Goal: Information Seeking & Learning: Find specific page/section

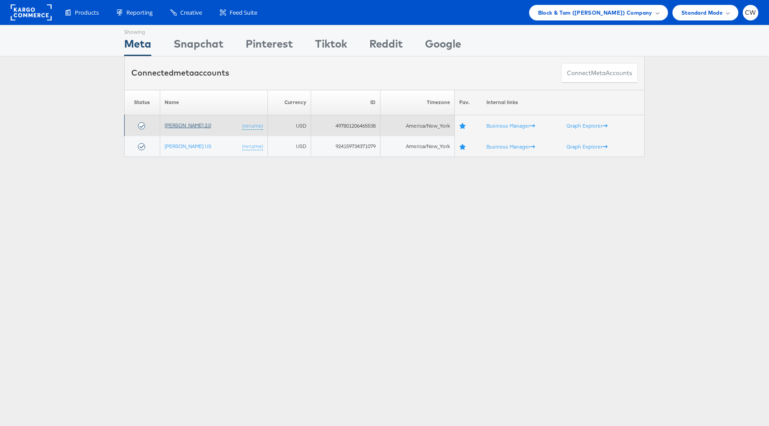
click at [204, 128] on link "[PERSON_NAME] 2.0" at bounding box center [188, 125] width 46 height 7
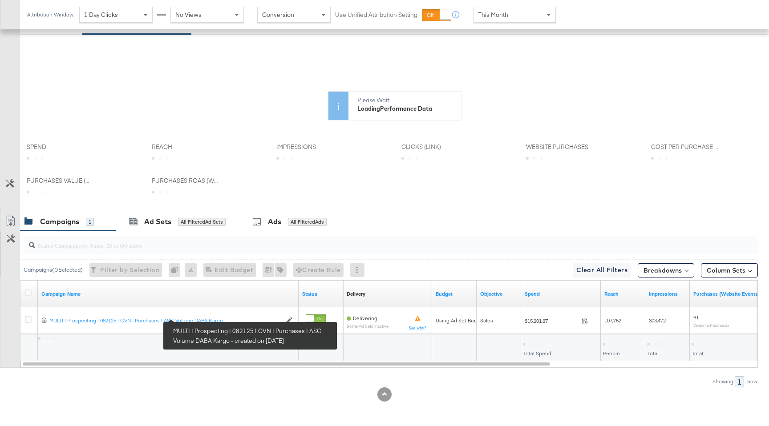
scroll to position [227, 0]
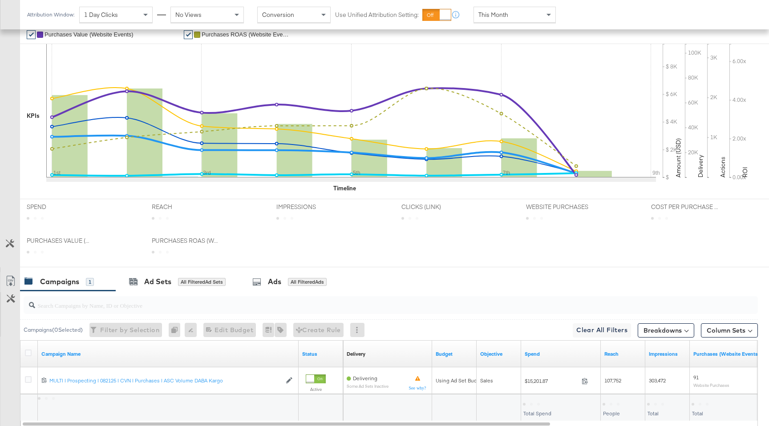
click at [197, 321] on div "Campaigns ( 0 Selected) Filter by Selection Filter 0 campaigns 0 Rename 0 campa…" at bounding box center [388, 329] width 737 height 21
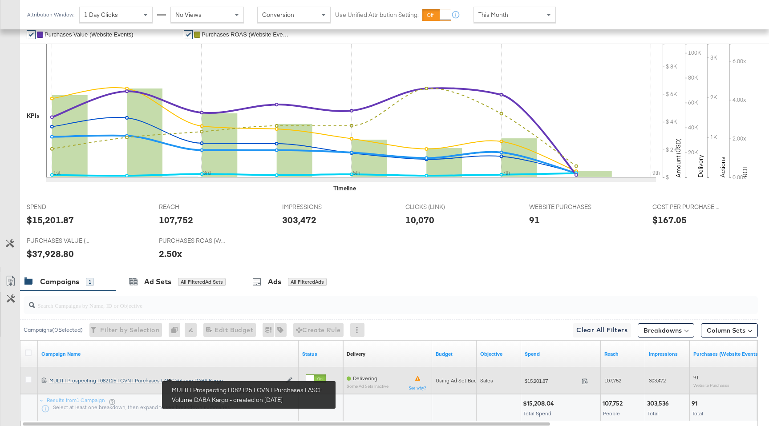
click at [195, 378] on div "MULTI | Prospecting | 082125 | CVN | Purchases | ASC Volume DABA Kargo MULTI | …" at bounding box center [165, 380] width 232 height 7
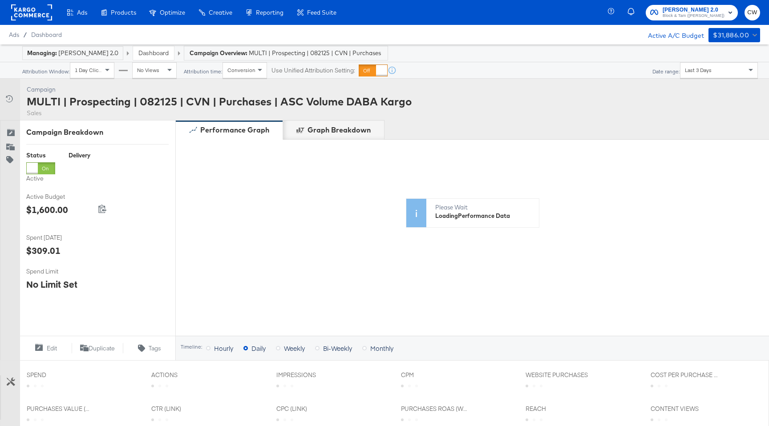
click at [711, 64] on div "Last 3 Days" at bounding box center [718, 70] width 77 height 15
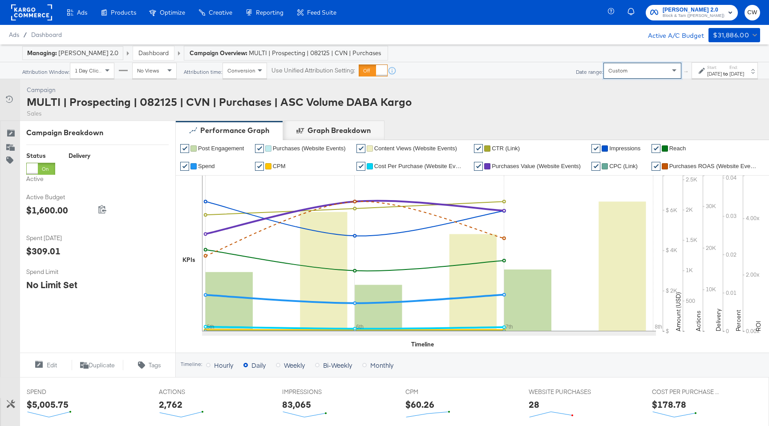
click at [707, 65] on label "Start:" at bounding box center [714, 67] width 15 height 6
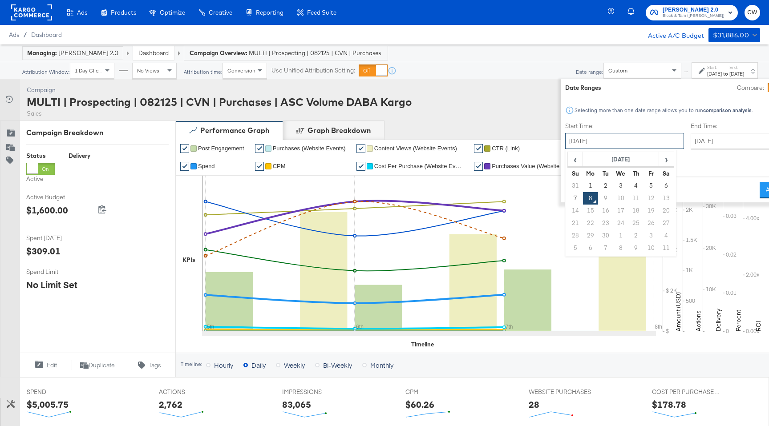
click at [589, 138] on input "September 8th 2025" at bounding box center [624, 141] width 119 height 16
click at [568, 159] on span "‹" at bounding box center [575, 159] width 14 height 13
click at [598, 221] on td "19" at bounding box center [605, 223] width 15 height 12
type input "August 19th 2025"
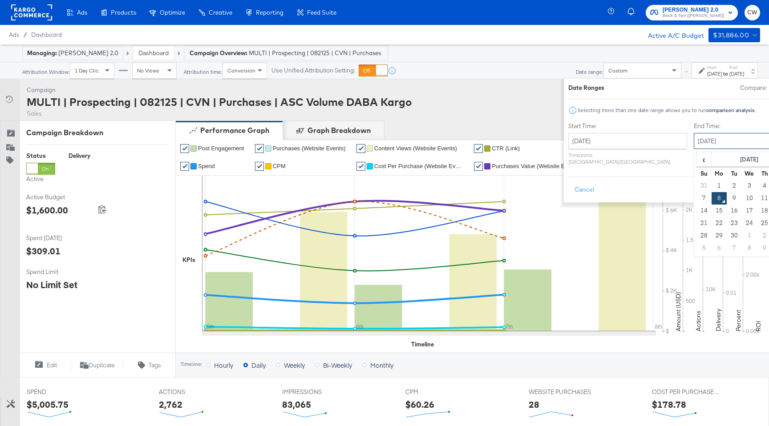
click at [693, 144] on input "September 8th 2025" at bounding box center [739, 141] width 93 height 16
click at [697, 160] on span "‹" at bounding box center [704, 159] width 14 height 13
click at [696, 246] on td "31" at bounding box center [703, 248] width 15 height 12
type input "August 31st 2025"
click at [765, 182] on button "Apply" at bounding box center [779, 190] width 28 height 16
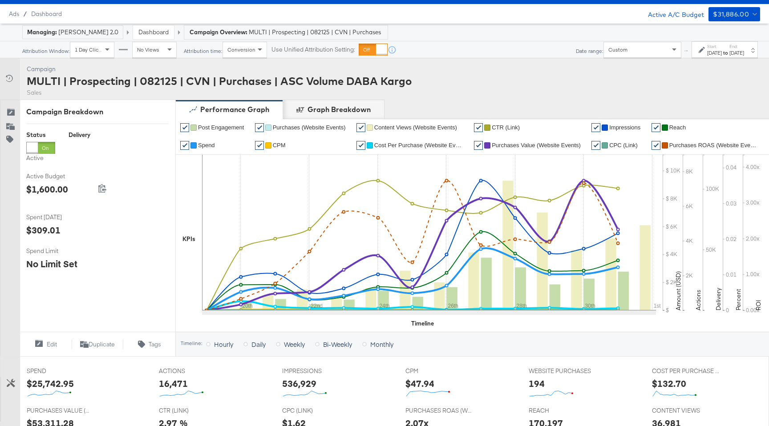
scroll to position [7, 0]
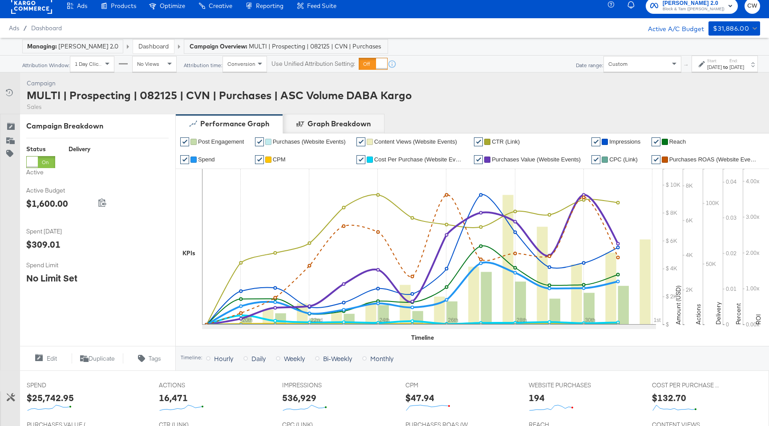
click at [729, 58] on label "End:" at bounding box center [736, 61] width 15 height 6
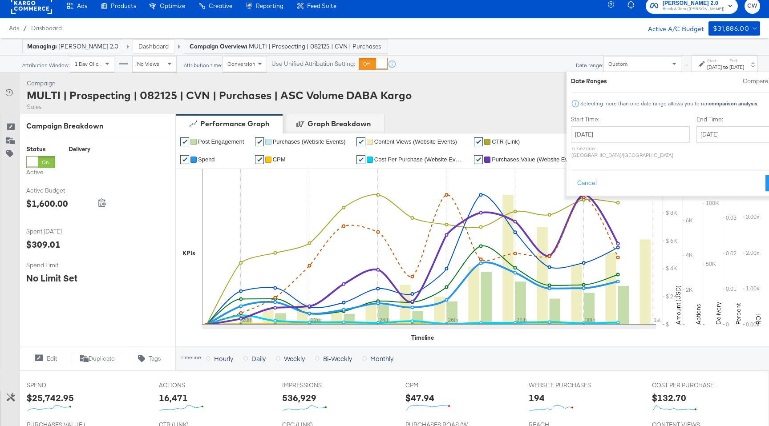
click at [604, 64] on div "Custom" at bounding box center [642, 63] width 77 height 15
click at [571, 184] on button "Cancel" at bounding box center [587, 183] width 32 height 16
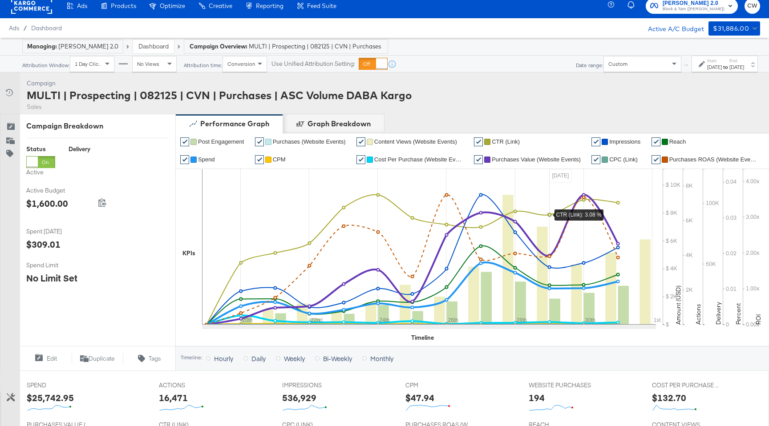
click at [548, 180] on icon at bounding box center [429, 247] width 454 height 156
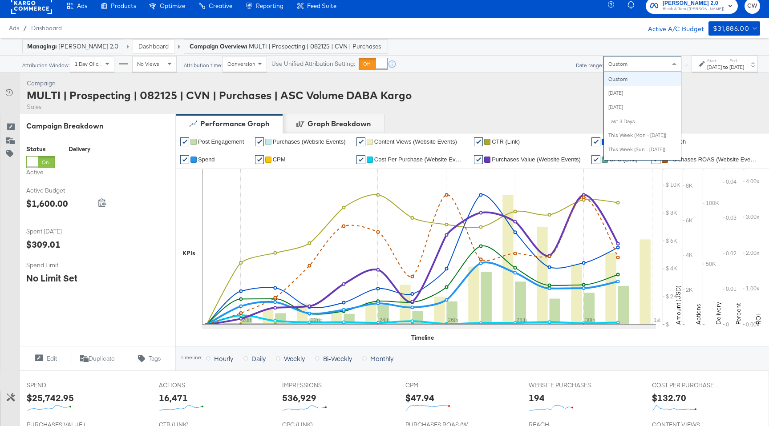
click at [604, 68] on div "Custom" at bounding box center [642, 63] width 77 height 15
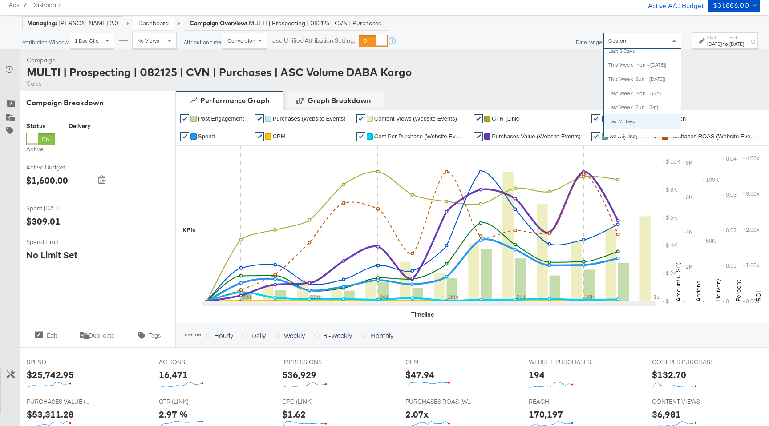
scroll to position [0, 0]
click at [729, 38] on label "End:" at bounding box center [736, 38] width 15 height 6
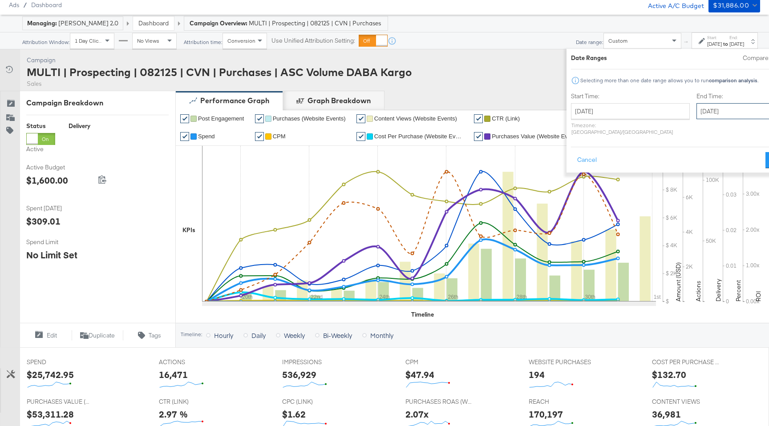
click at [696, 114] on input "August 31st 2025" at bounding box center [742, 111] width 93 height 16
click at [699, 170] on td "7" at bounding box center [706, 168] width 15 height 12
type input "September 7th 2025"
click at [762, 159] on button "Apply" at bounding box center [776, 160] width 28 height 16
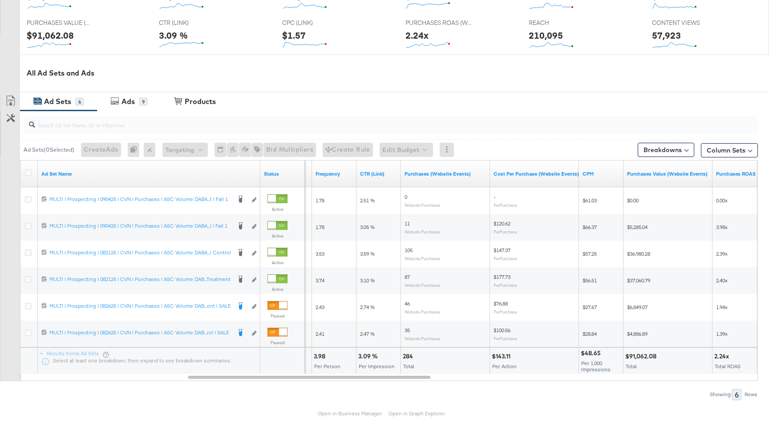
scroll to position [418, 0]
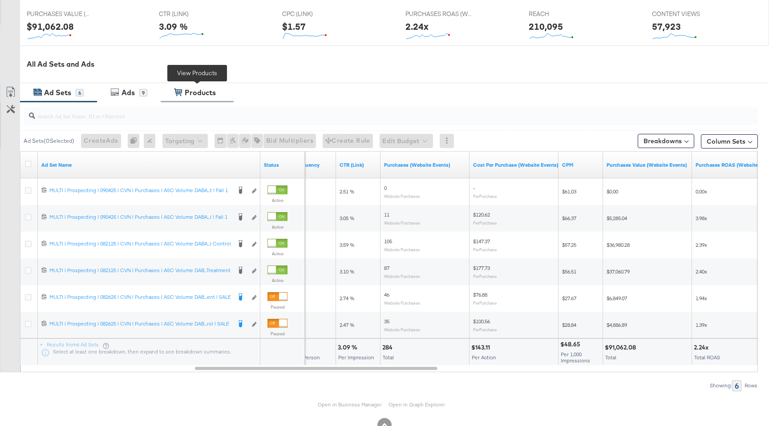
click at [207, 93] on div "Products" at bounding box center [200, 93] width 31 height 10
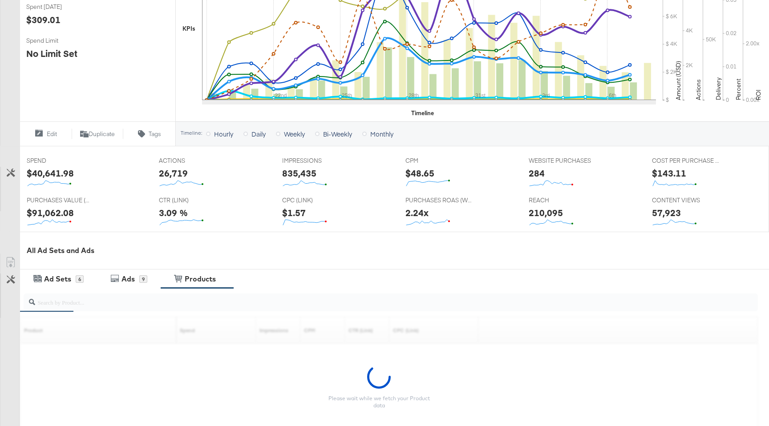
scroll to position [0, 0]
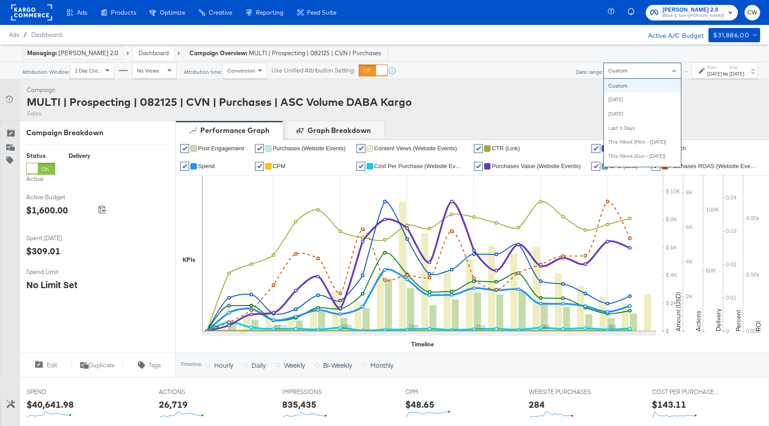
click at [604, 77] on div "Custom" at bounding box center [642, 70] width 77 height 15
click at [555, 98] on div "Campaign Activity Campaign MULTI | Prospecting | 082125 | CVN | Purchases | ASC…" at bounding box center [384, 99] width 769 height 41
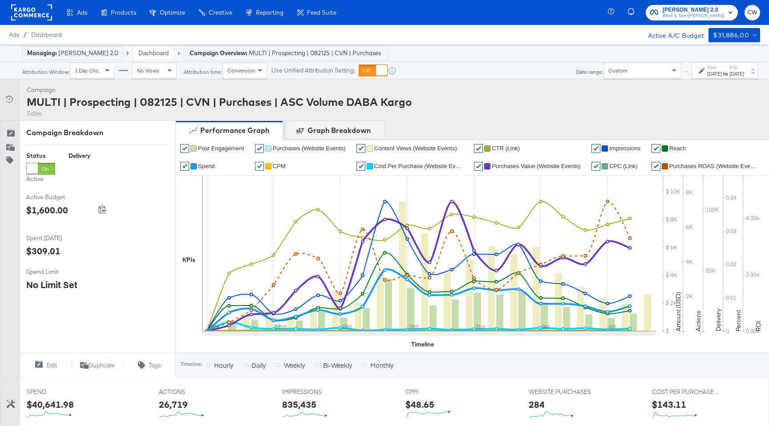
scroll to position [315, 0]
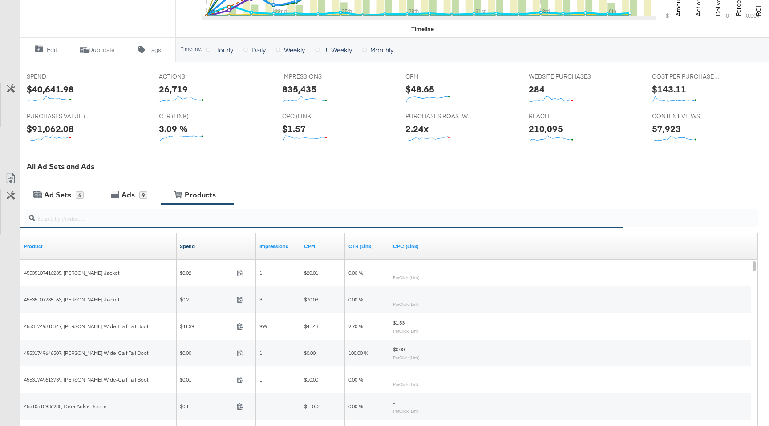
click at [191, 246] on link "Spend" at bounding box center [216, 246] width 72 height 7
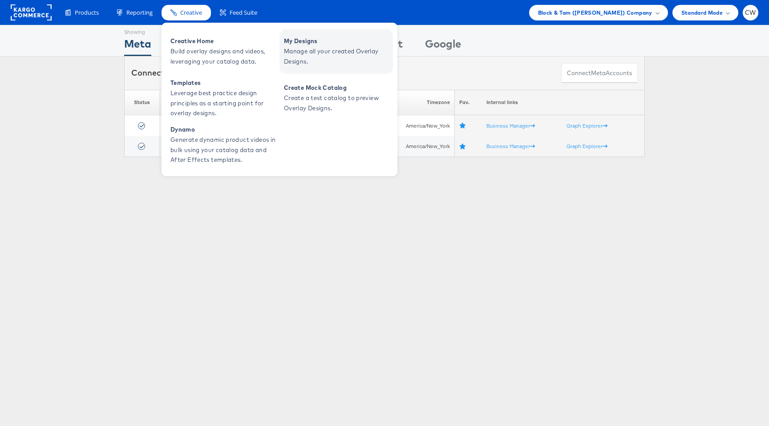
click at [283, 41] on link "My Designs Manage all your created Overlay Designs." at bounding box center [335, 51] width 113 height 44
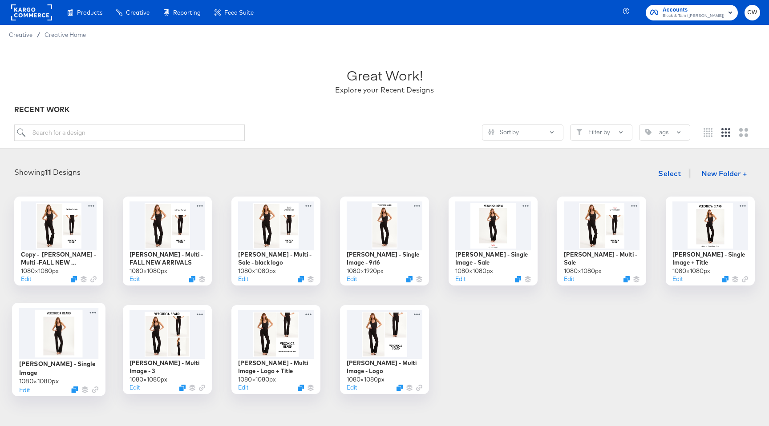
click at [81, 334] on div at bounding box center [59, 334] width 80 height 52
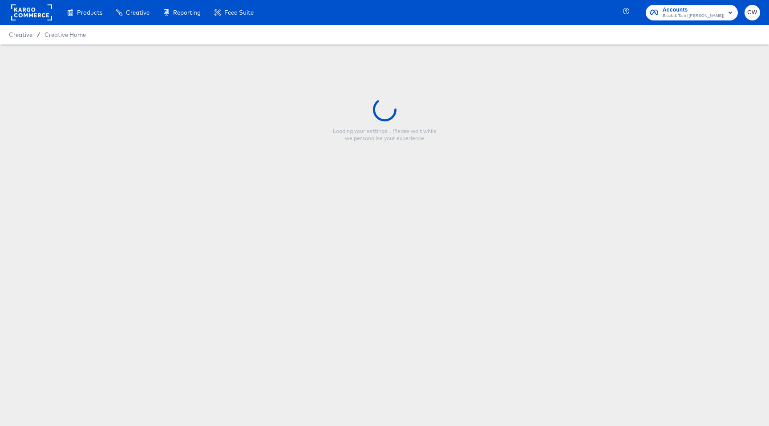
type input "Veronica Beard - Single Image"
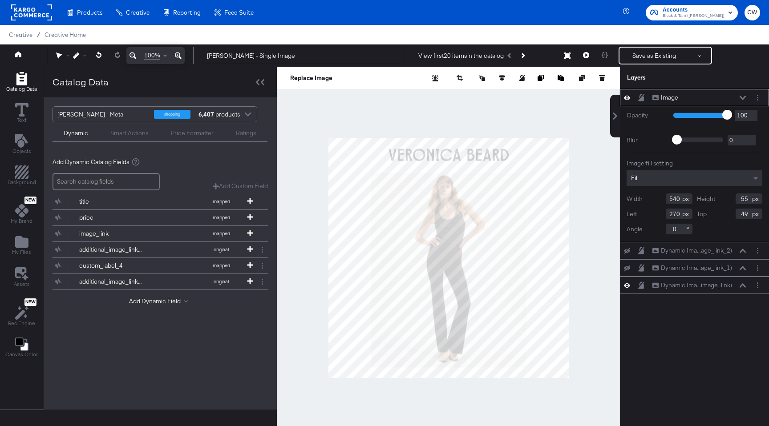
click at [596, 221] on div at bounding box center [448, 258] width 343 height 382
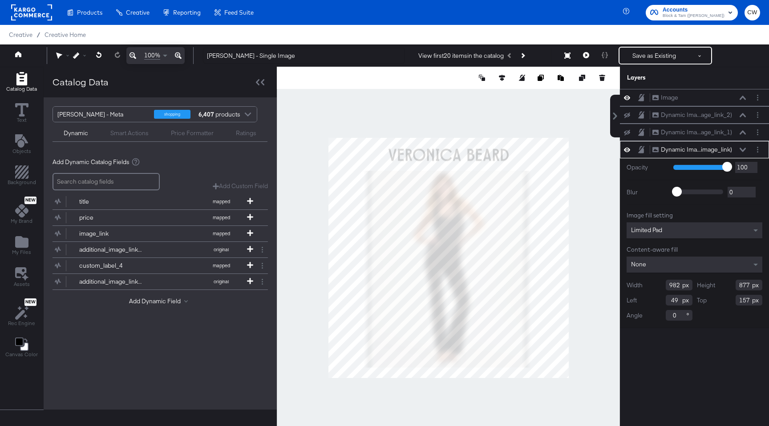
type input "1031"
type input "922"
type input "0"
type input "112"
click at [556, 106] on div at bounding box center [448, 258] width 343 height 382
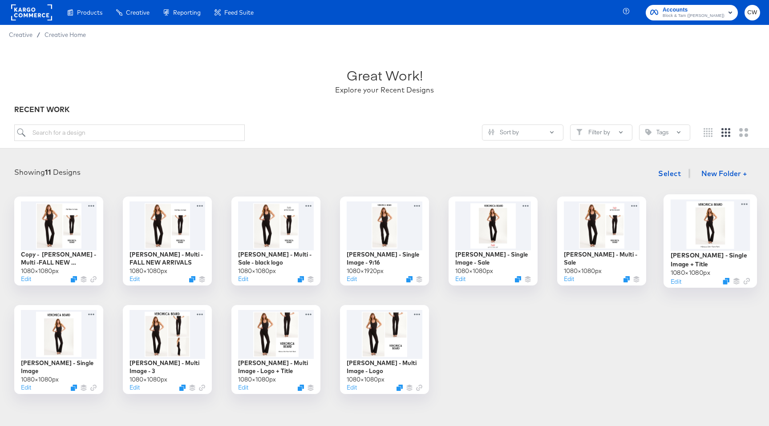
click at [725, 209] on div at bounding box center [710, 224] width 80 height 51
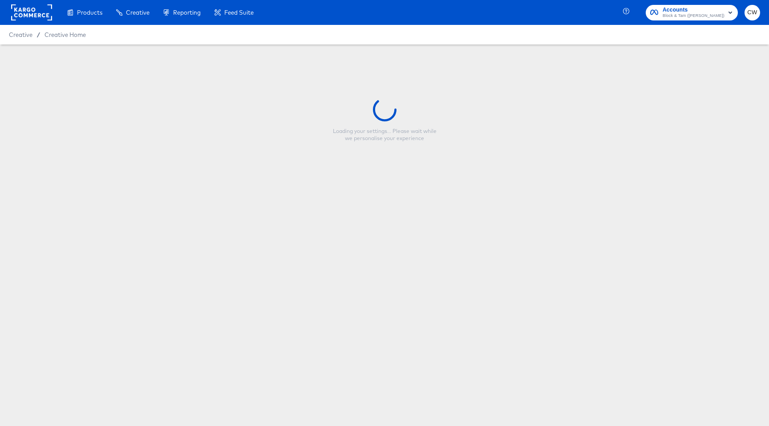
type input "Veronica Beard - Single Image + Title"
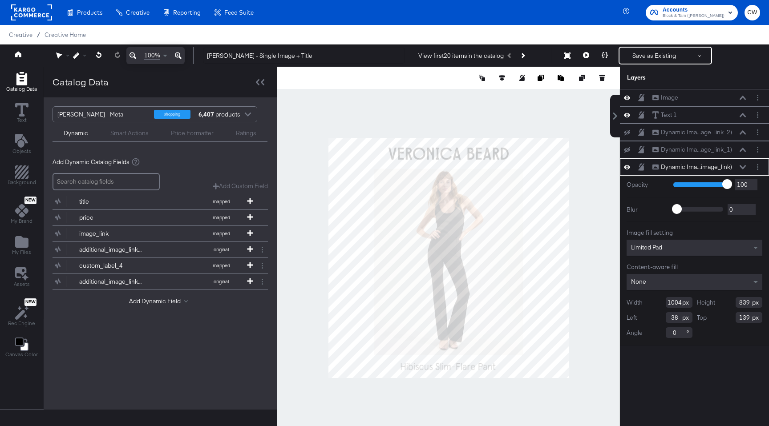
click at [578, 119] on div at bounding box center [448, 258] width 343 height 382
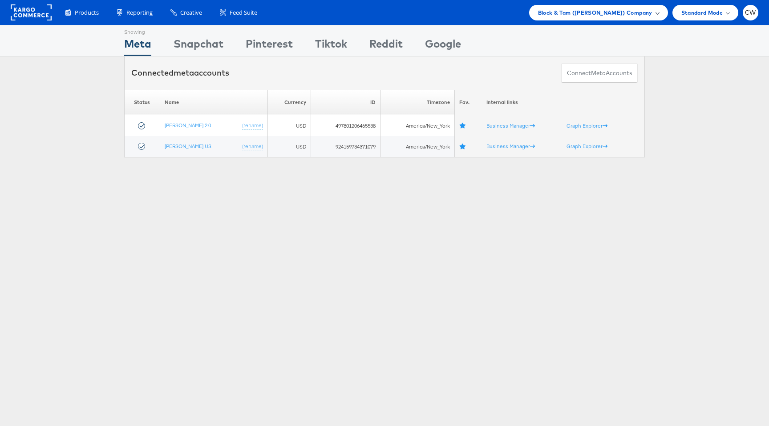
click at [576, 7] on div "Block & Tam (Veronica Beard) Company" at bounding box center [598, 13] width 139 height 16
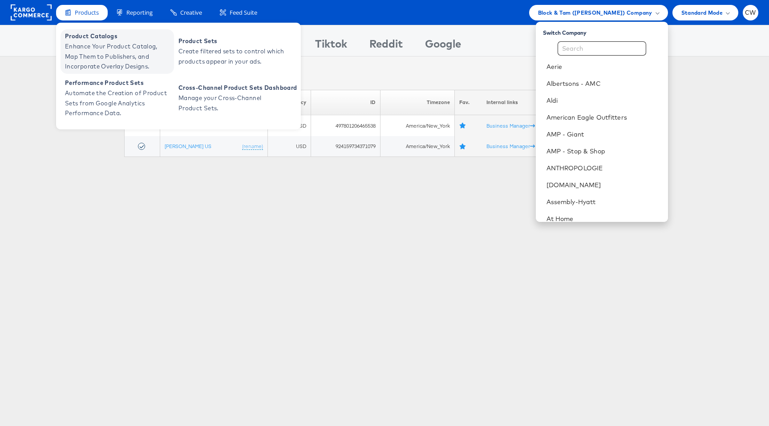
click at [113, 47] on span "Enhance Your Product Catalog, Map Them to Publishers, and Incorporate Overlay D…" at bounding box center [118, 56] width 107 height 30
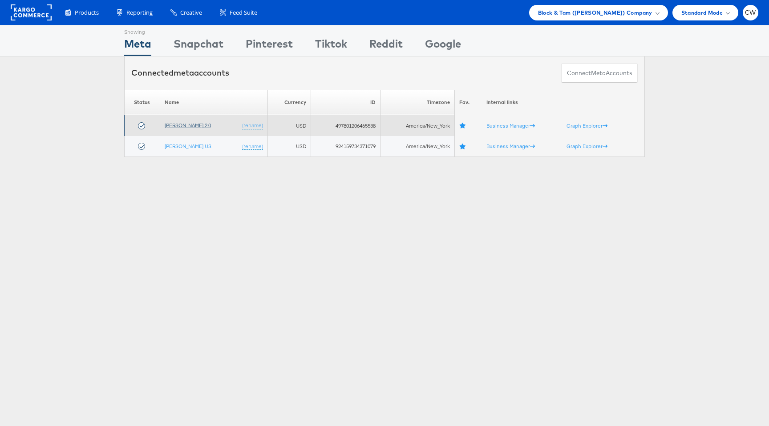
click at [197, 125] on link "[PERSON_NAME] 2.0" at bounding box center [188, 125] width 46 height 7
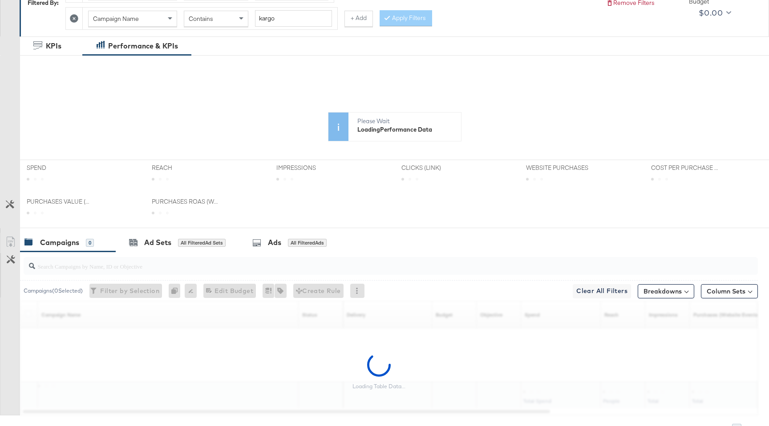
scroll to position [200, 0]
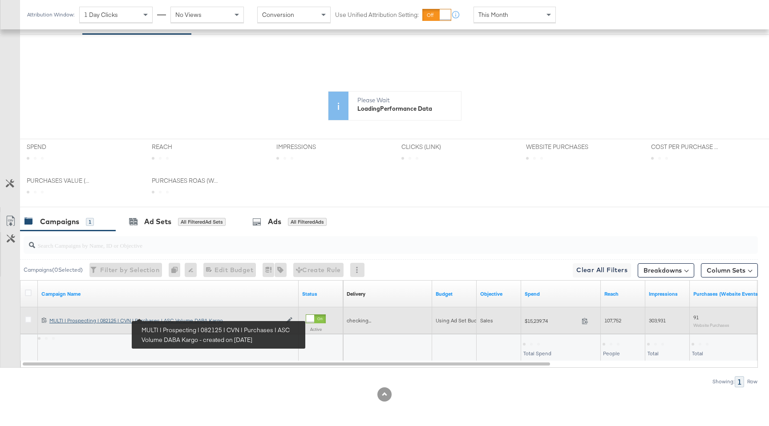
click at [159, 317] on div "KPIs Performance & KPIs Customize KPIs ✔ Clicks (Link) ✔ Purchases (Website Eve…" at bounding box center [384, 221] width 769 height 411
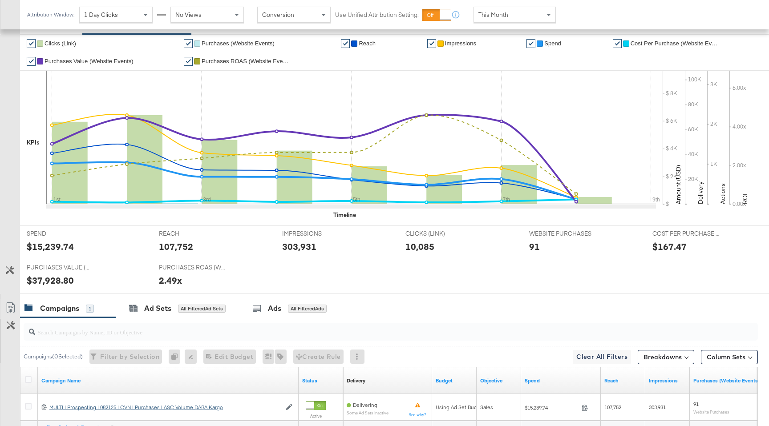
scroll to position [287, 0]
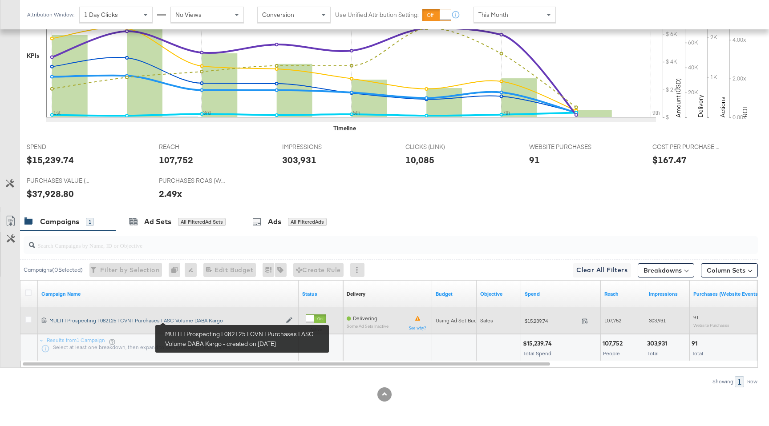
click at [189, 321] on div "MULTI | Prospecting | 082125 | CVN | Purchases | ASC Volume DABA Kargo MULTI | …" at bounding box center [165, 320] width 232 height 7
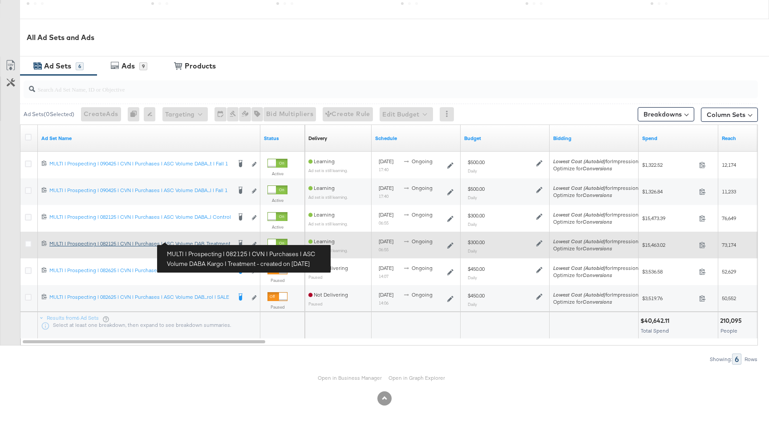
scroll to position [438, 0]
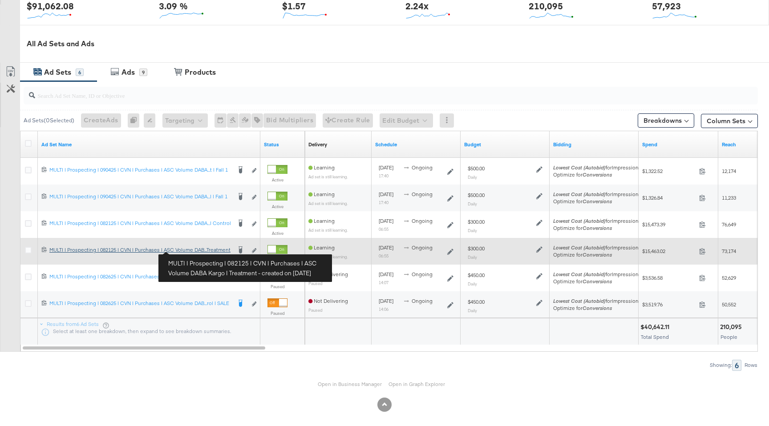
click at [192, 250] on div "MULTI | Prospecting | 082125 | CVN | Purchases | ASC Volume DABA Kargo | Treatm…" at bounding box center [139, 249] width 181 height 7
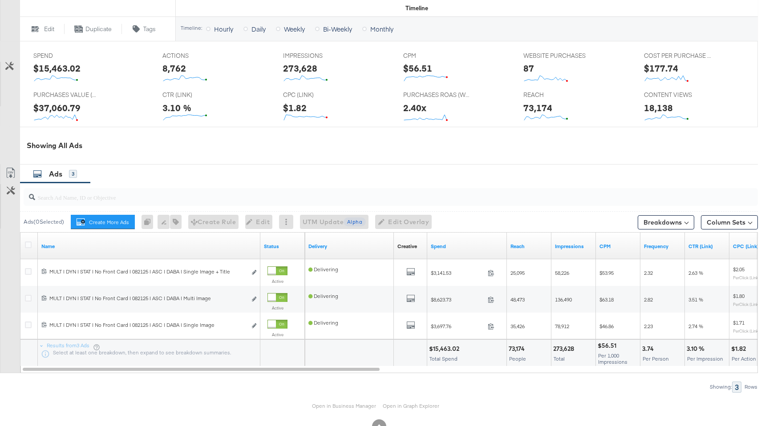
scroll to position [407, 0]
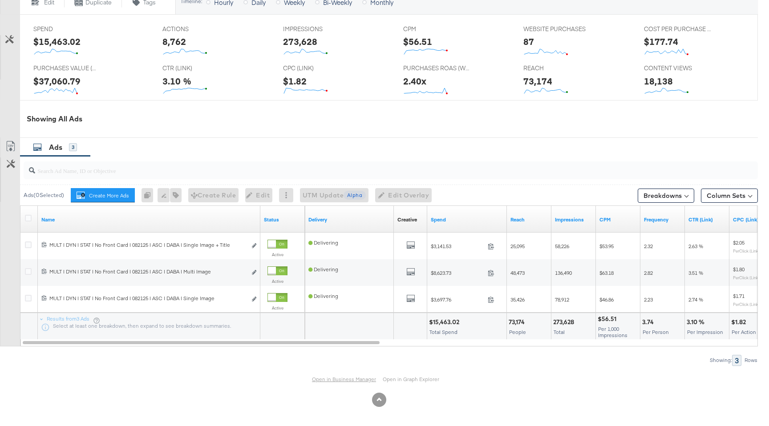
click at [344, 379] on link "Open in Business Manager" at bounding box center [344, 379] width 64 height 7
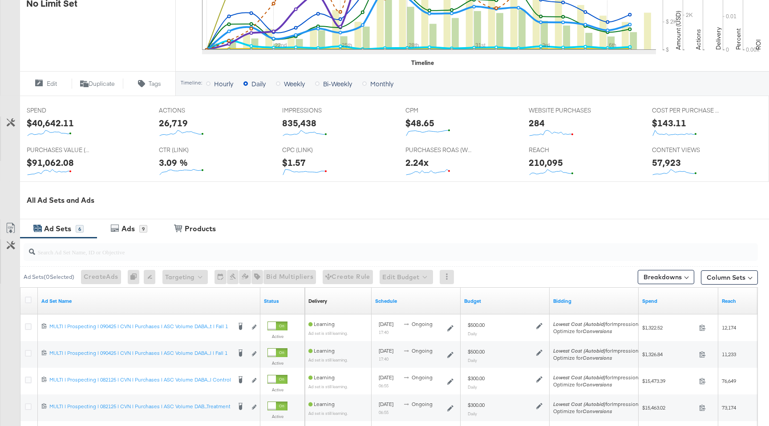
scroll to position [443, 0]
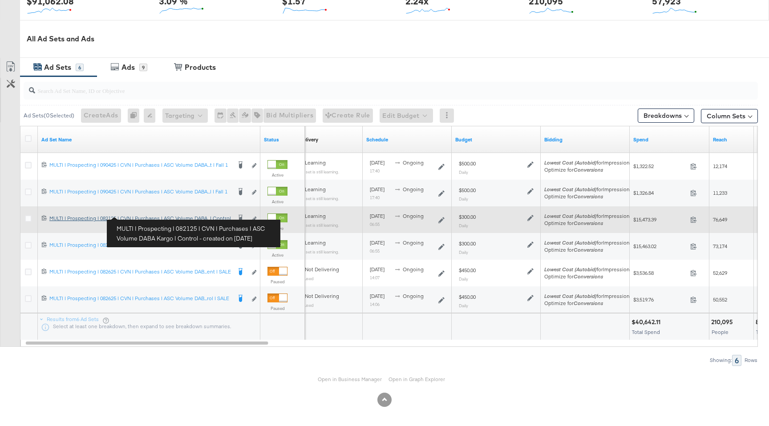
click at [187, 217] on div "MULTI | Prospecting | 082125 | CVN | Purchases | ASC Volume DABA Kargo | Contro…" at bounding box center [139, 218] width 181 height 7
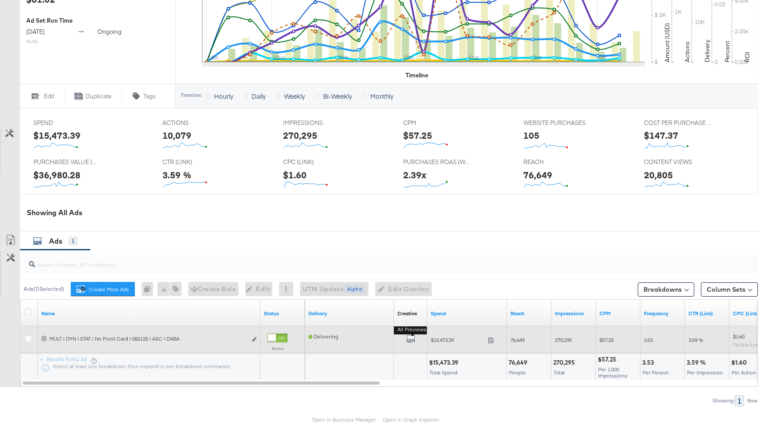
scroll to position [340, 0]
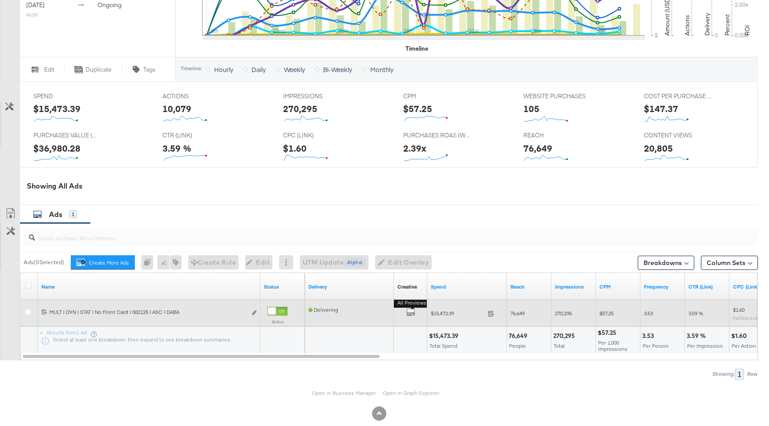
click at [410, 299] on b "All Previews" at bounding box center [412, 302] width 36 height 9
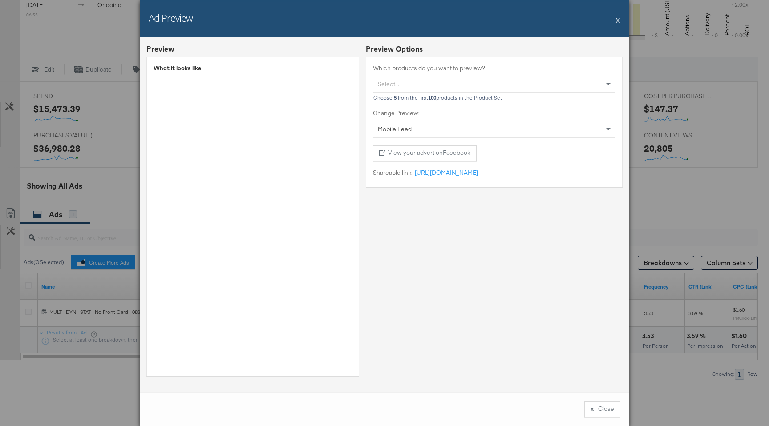
click at [618, 20] on button "X" at bounding box center [617, 20] width 5 height 18
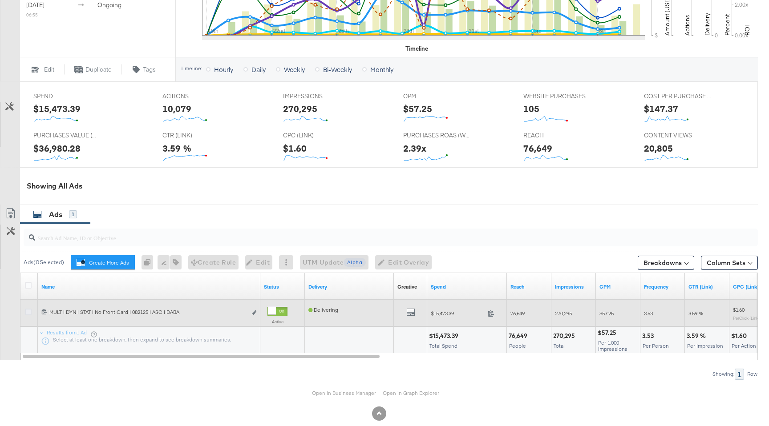
click at [27, 309] on icon at bounding box center [28, 312] width 7 height 7
click at [0, 0] on input "checkbox" at bounding box center [0, 0] width 0 height 0
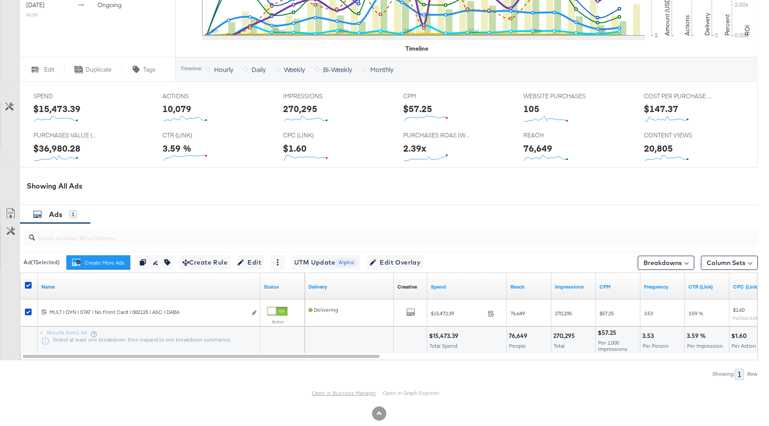
click at [330, 390] on link "Open in Business Manager" at bounding box center [344, 393] width 64 height 7
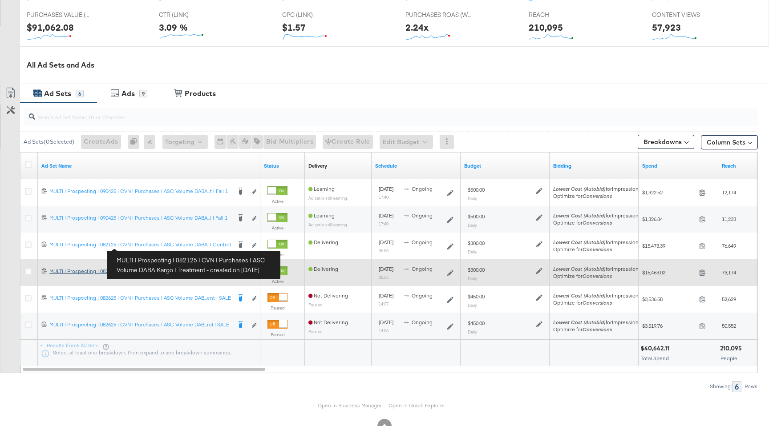
scroll to position [438, 0]
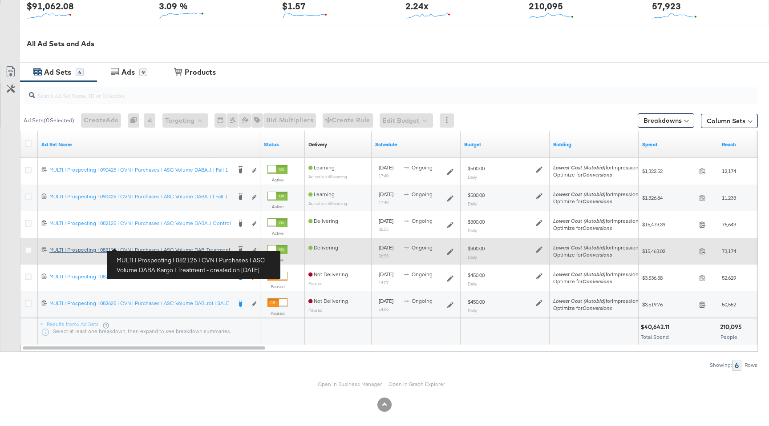
click at [189, 246] on div "MULTI | Prospecting | 082125 | CVN | Purchases | ASC Volume DABA Kargo | Treatm…" at bounding box center [139, 249] width 181 height 7
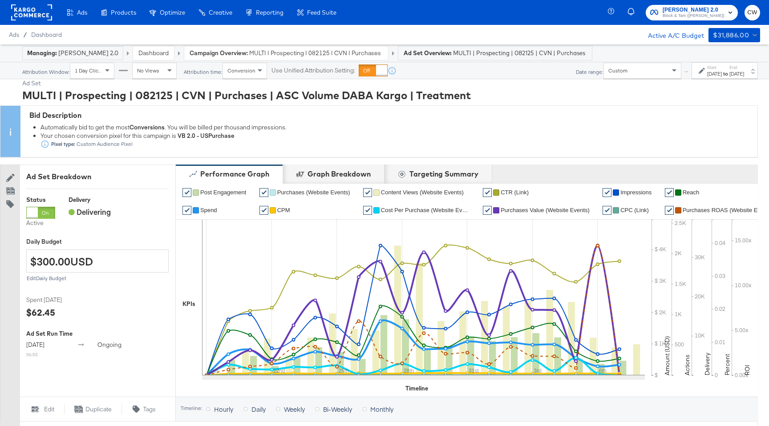
click at [314, 50] on span "MULTI | Prospecting | 082125 | CVN | Purchases | ASC Volume DABA Kargo" at bounding box center [315, 53] width 133 height 8
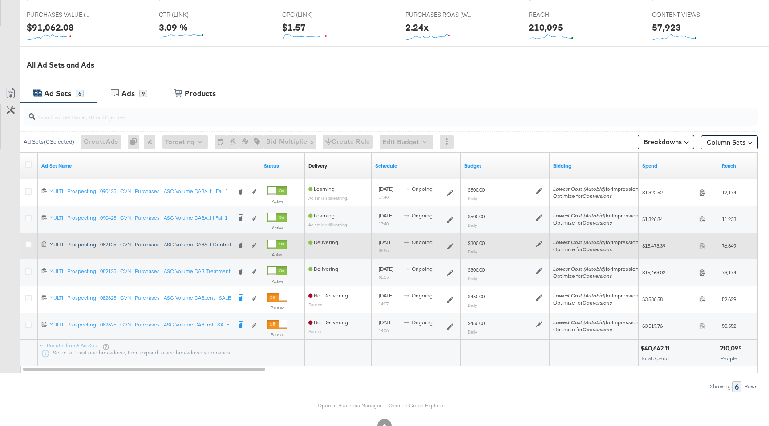
scroll to position [438, 0]
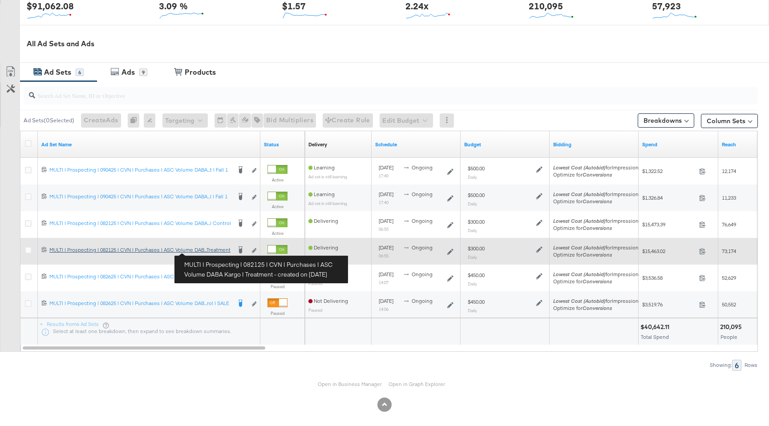
click at [207, 252] on div "MULTI | Prospecting | 082125 | CVN | Purchases | ASC Volume DABA Kargo | Treatm…" at bounding box center [139, 249] width 181 height 7
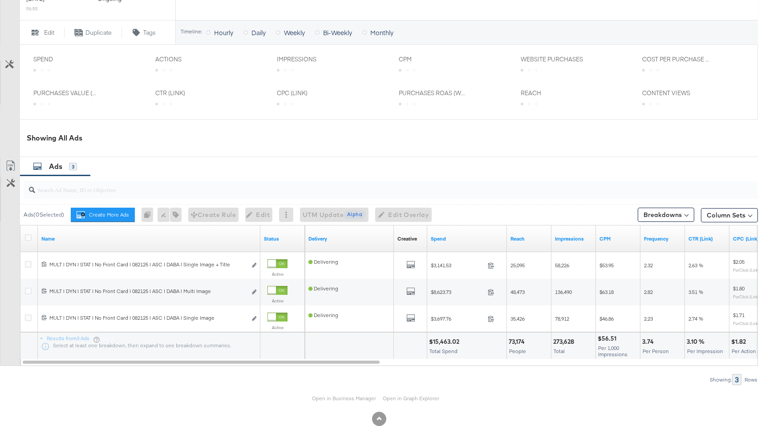
scroll to position [366, 0]
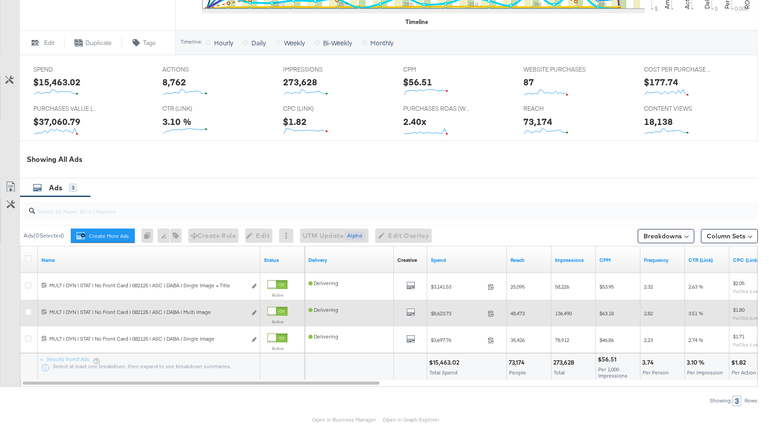
click at [410, 300] on div "All Previews" at bounding box center [410, 313] width 33 height 27
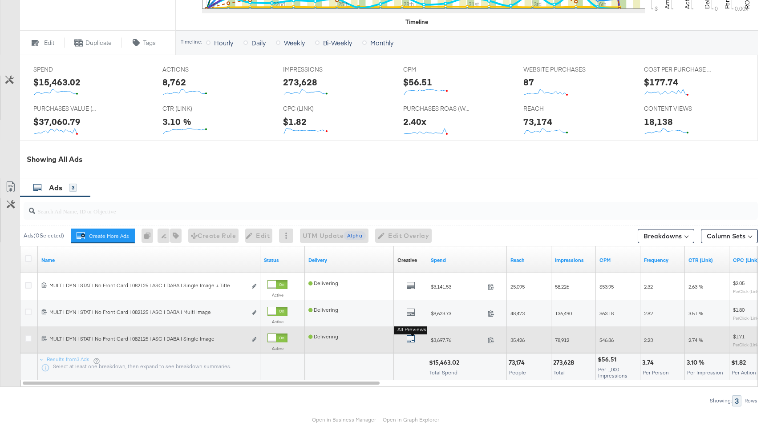
click at [406, 341] on div "All Previews" at bounding box center [410, 339] width 26 height 11
click at [411, 334] on b "All Previews" at bounding box center [412, 329] width 36 height 9
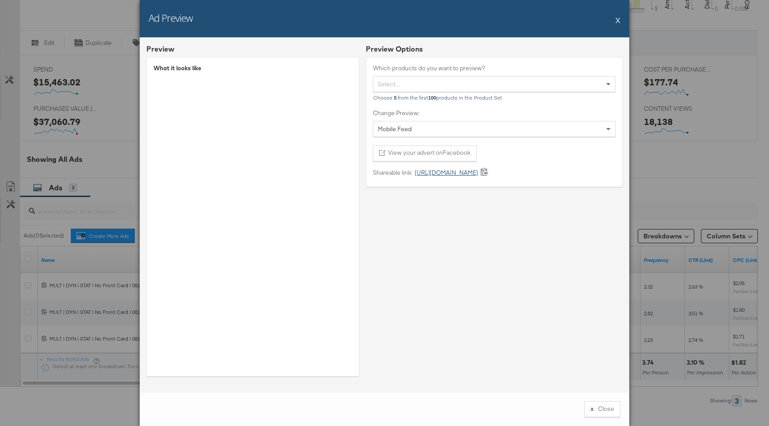
click at [450, 175] on link "https://fb.me/2e1gM0jXMA2cVgc" at bounding box center [444, 173] width 65 height 8
click at [617, 20] on button "X" at bounding box center [617, 20] width 5 height 18
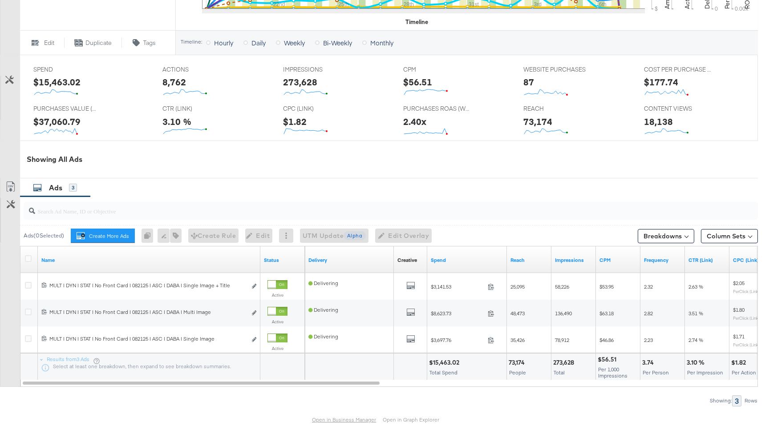
click at [354, 417] on link "Open in Business Manager" at bounding box center [344, 419] width 64 height 7
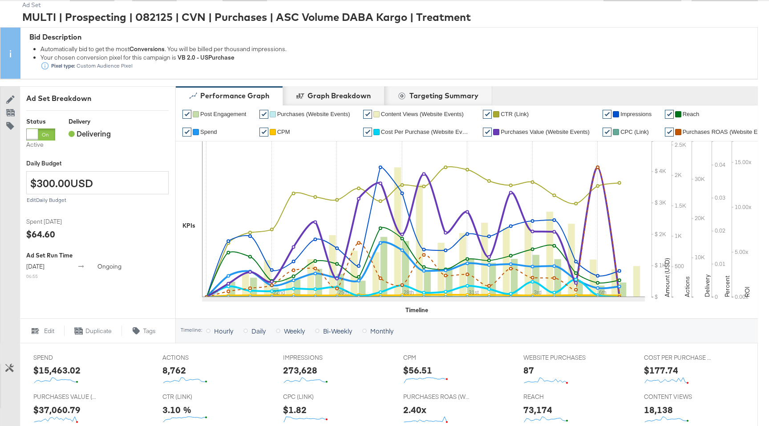
scroll to position [0, 0]
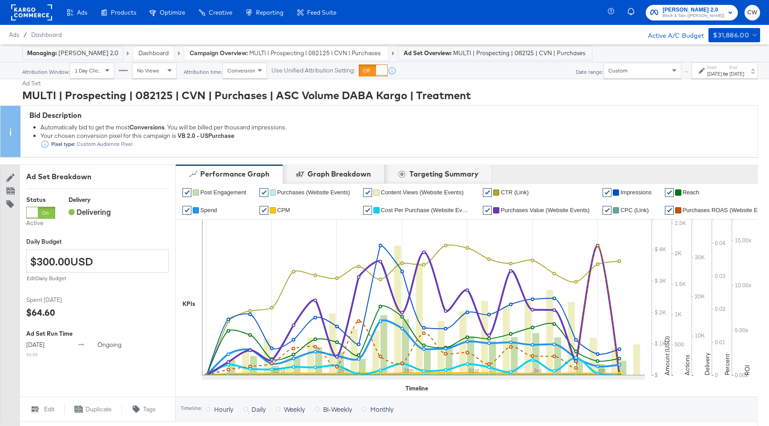
click at [157, 48] on div "Dashboard" at bounding box center [153, 53] width 41 height 14
click at [157, 49] on link "Dashboard" at bounding box center [153, 53] width 30 height 8
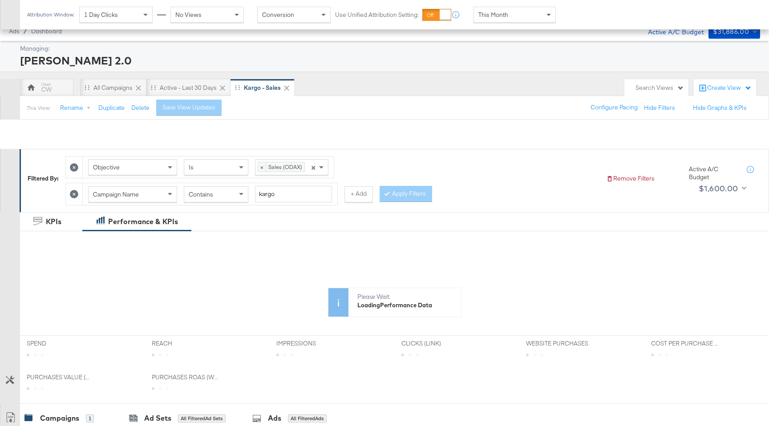
scroll to position [200, 0]
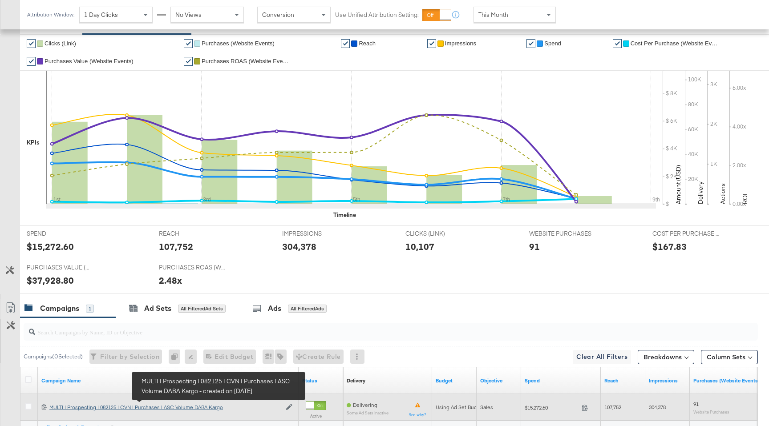
click at [209, 409] on div "MULTI | Prospecting | 082125 | CVN | Purchases | ASC Volume DABA Kargo MULTI | …" at bounding box center [165, 407] width 232 height 7
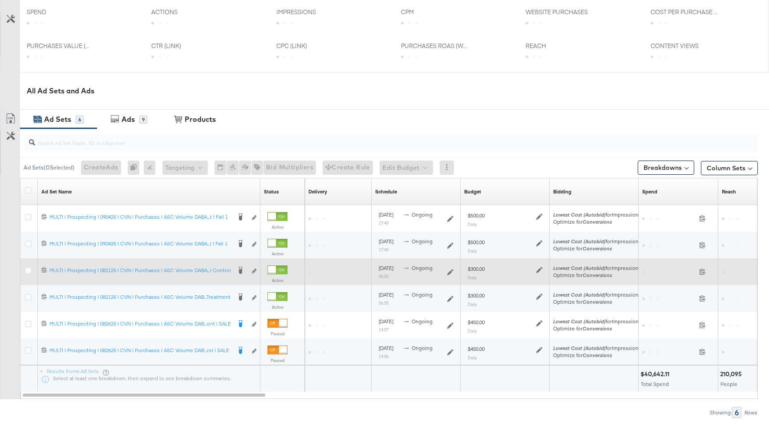
scroll to position [366, 0]
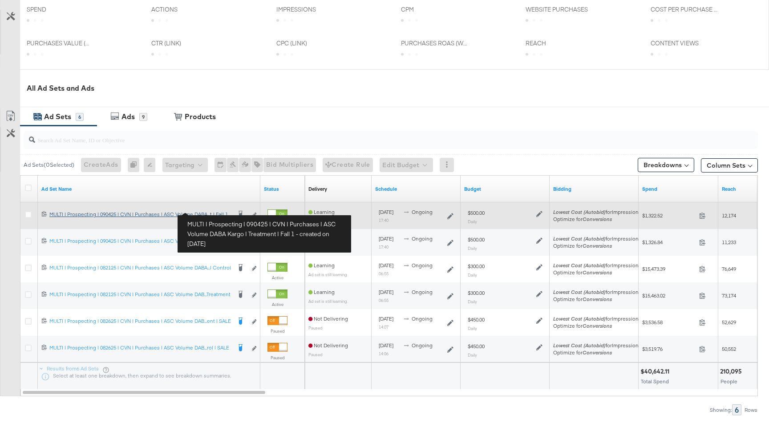
click at [211, 211] on div "MULTI | Prospecting | 090425 | CVN | Purchases | ASC Volume DABA Kargo | Treatm…" at bounding box center [139, 214] width 181 height 7
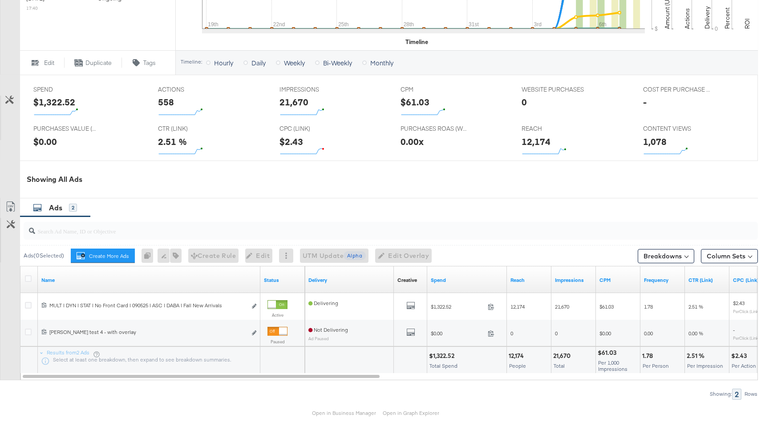
scroll to position [380, 0]
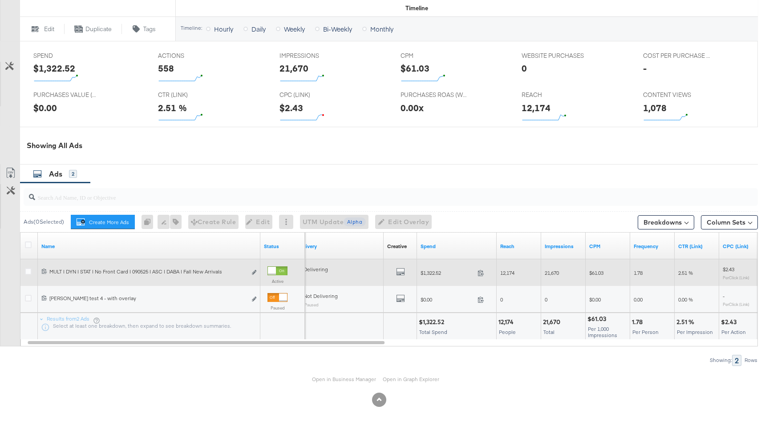
click at [395, 271] on div "All Previews" at bounding box center [400, 272] width 26 height 11
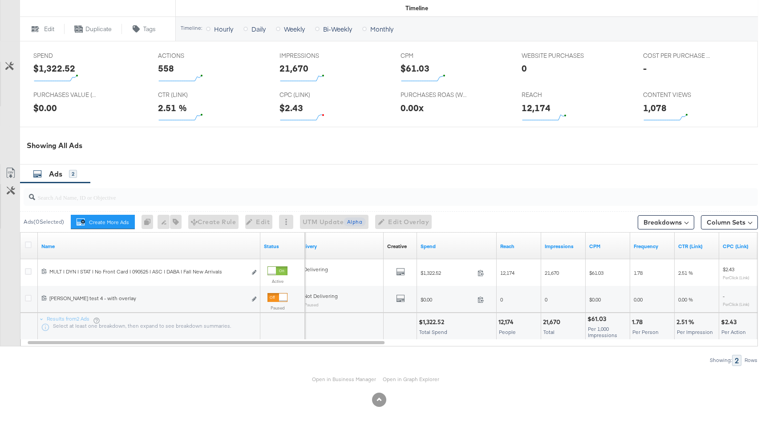
scroll to position [0, 0]
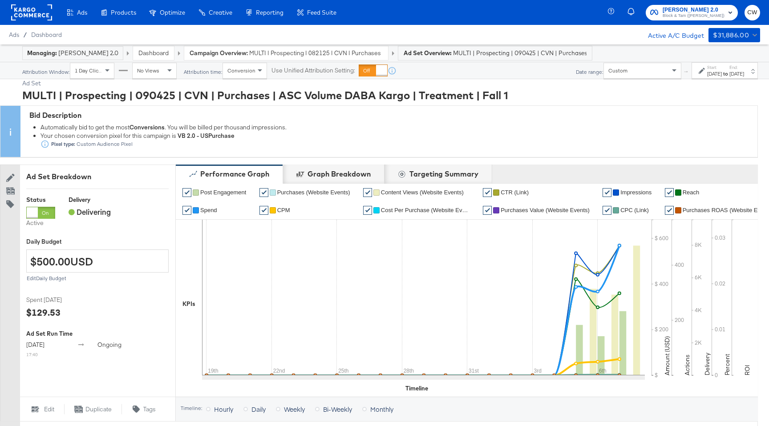
click at [707, 75] on div "Aug 19th 2025" at bounding box center [714, 73] width 15 height 7
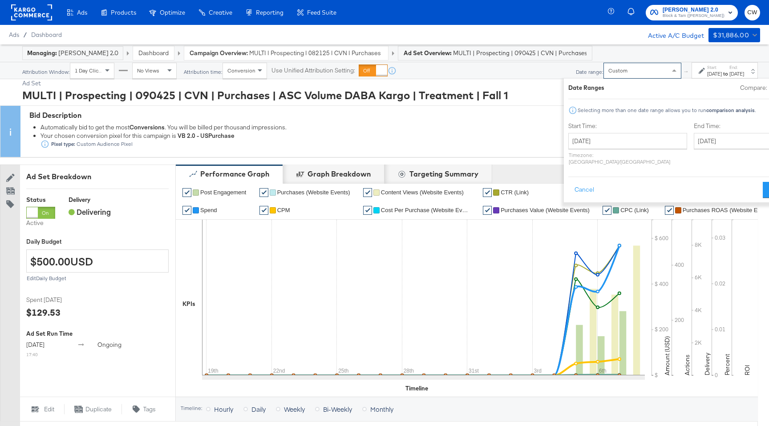
click at [604, 71] on div "Custom" at bounding box center [642, 70] width 77 height 15
click at [568, 184] on button "Cancel" at bounding box center [584, 190] width 32 height 16
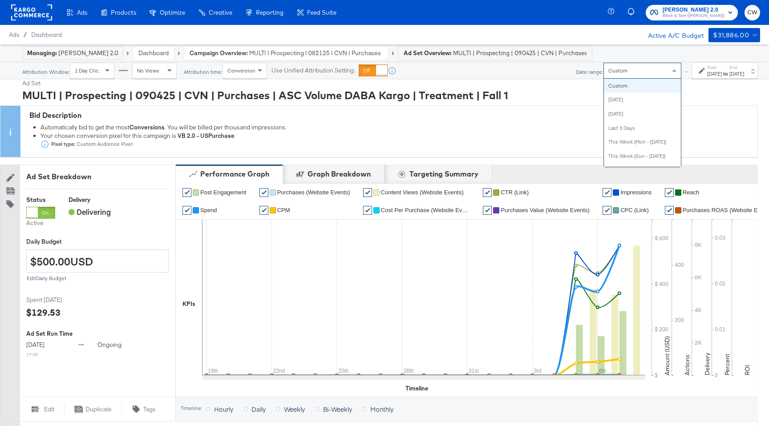
click at [604, 69] on div "Custom" at bounding box center [642, 70] width 77 height 15
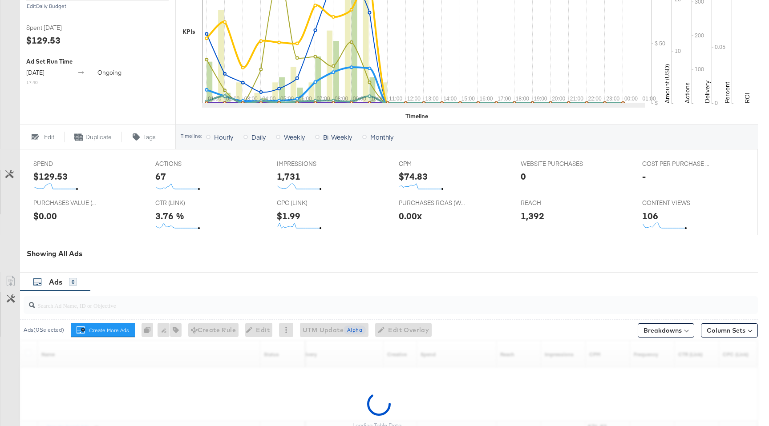
scroll to position [380, 0]
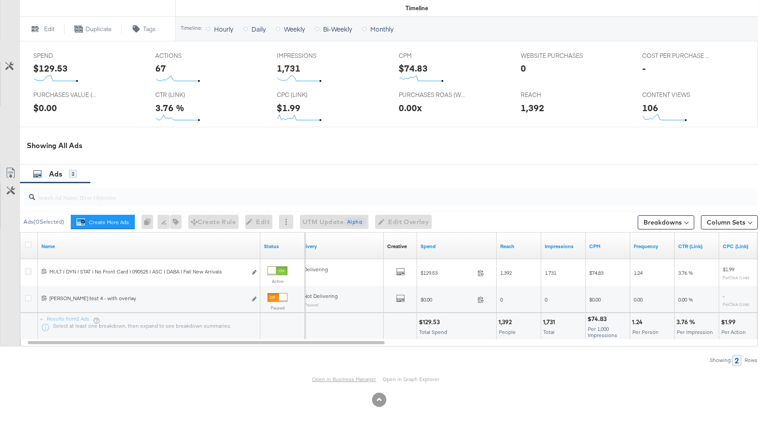
click at [333, 380] on link "Open in Business Manager" at bounding box center [344, 379] width 64 height 7
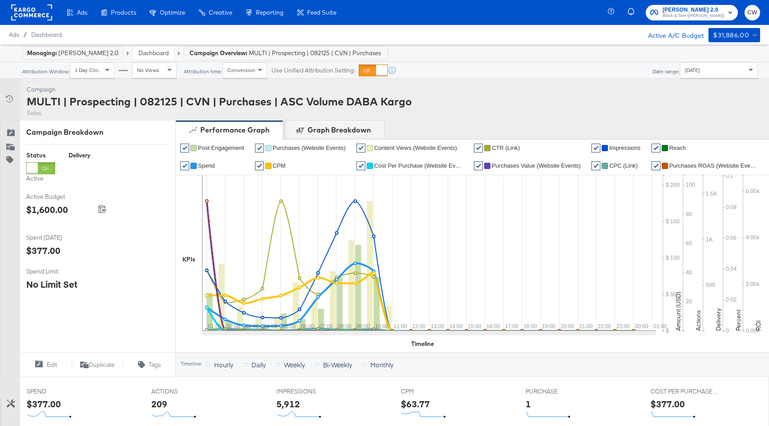
click at [721, 74] on div "Today" at bounding box center [718, 70] width 77 height 15
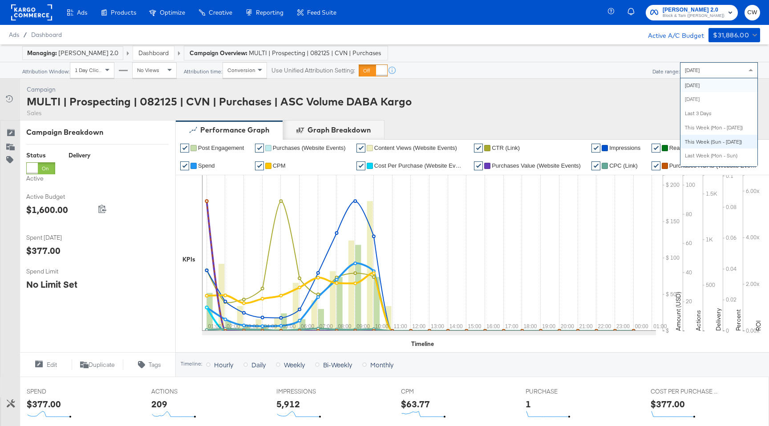
scroll to position [64, 0]
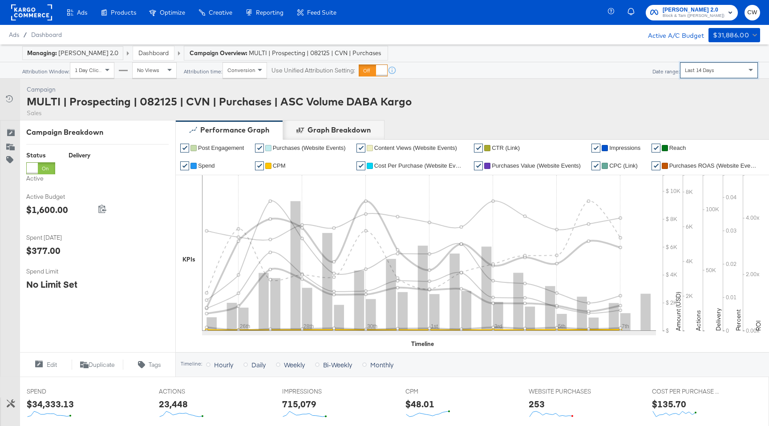
click at [280, 165] on span "CPM" at bounding box center [279, 165] width 13 height 7
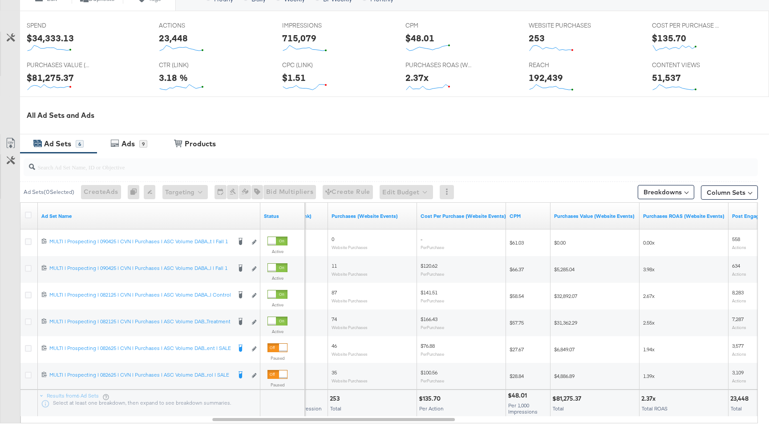
scroll to position [408, 0]
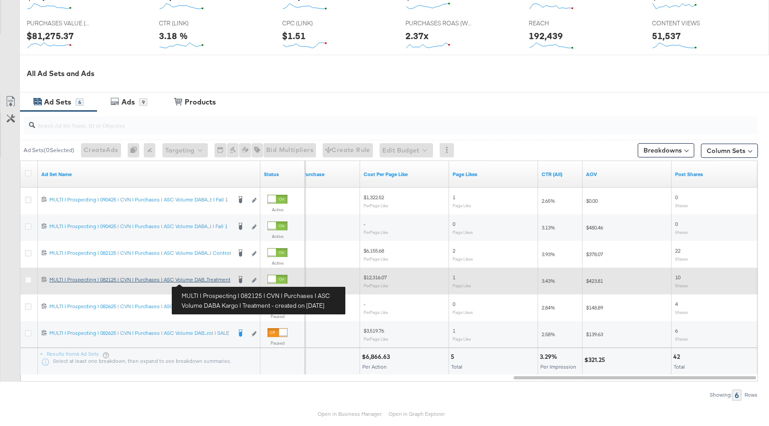
click at [205, 283] on link "MULTI | Prospecting | 082125 | CVN | Purchases | ASC Volume DABA Kargo | Treatm…" at bounding box center [139, 280] width 181 height 9
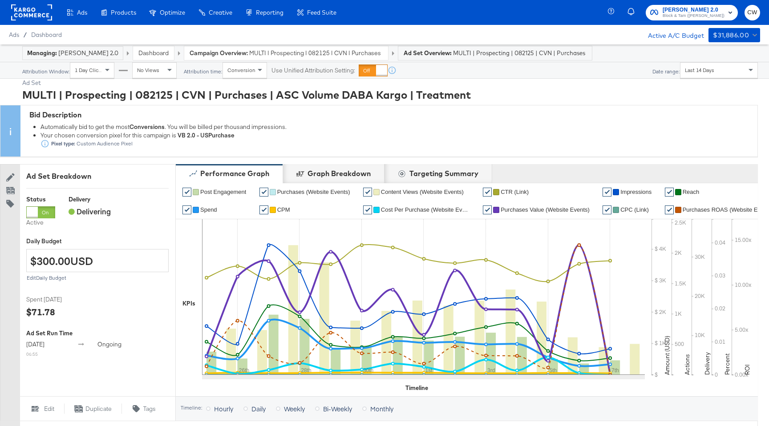
scroll to position [407, 0]
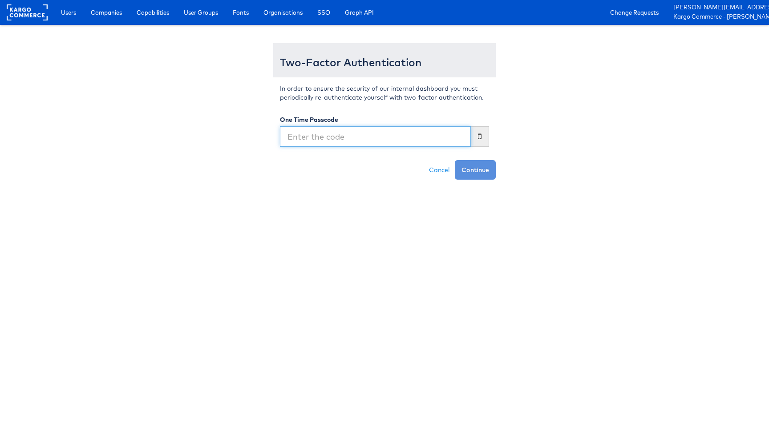
click at [370, 144] on input "text" at bounding box center [375, 136] width 191 height 20
type input "828680"
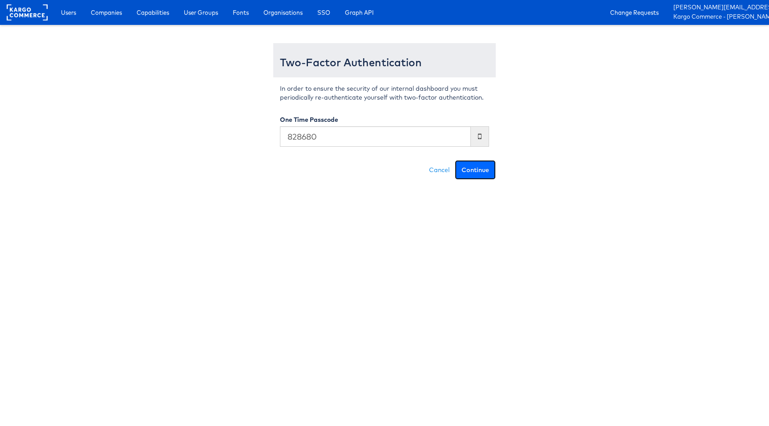
click at [472, 165] on button "Continue" at bounding box center [475, 170] width 41 height 20
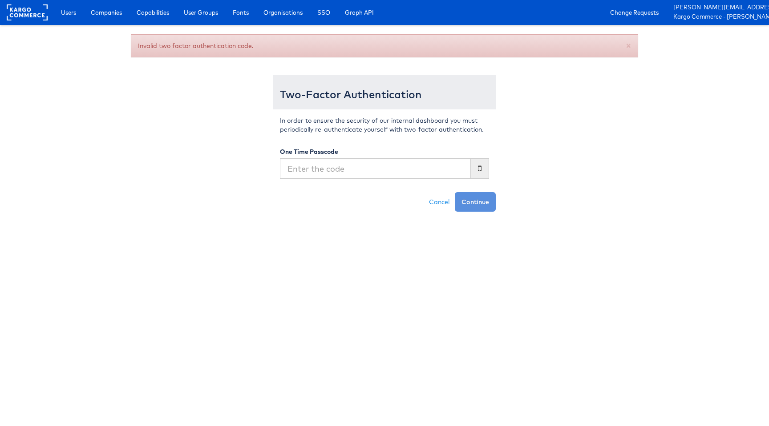
click at [307, 168] on input "text" at bounding box center [375, 168] width 191 height 20
type input "176759"
click at [471, 204] on button "Continue" at bounding box center [475, 202] width 41 height 20
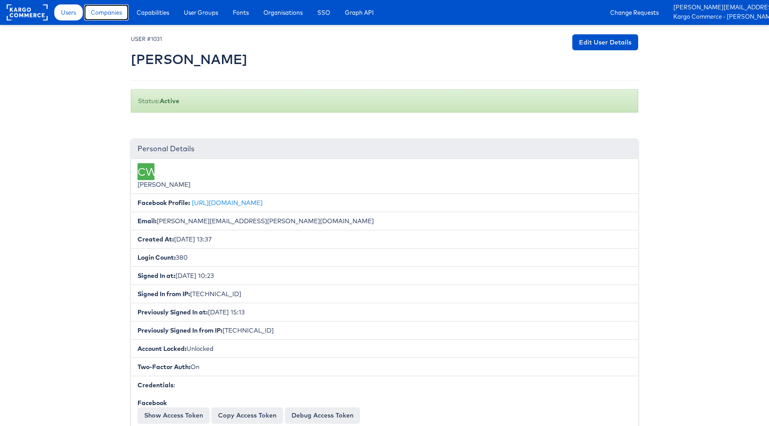
click at [117, 18] on link "Companies" at bounding box center [106, 12] width 44 height 16
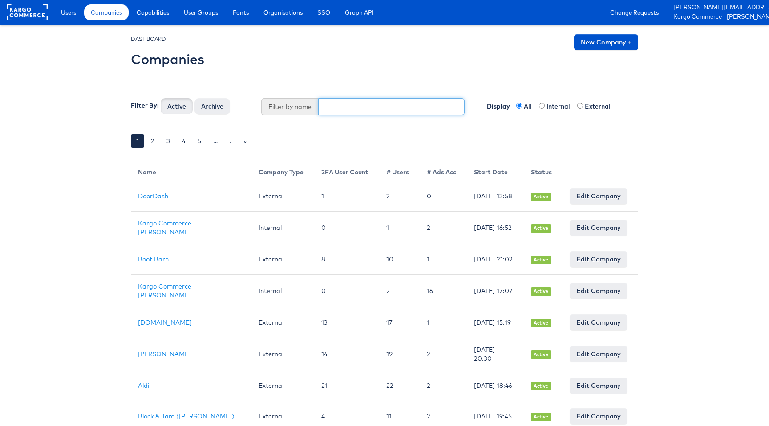
click at [335, 107] on input "text" at bounding box center [391, 106] width 147 height 17
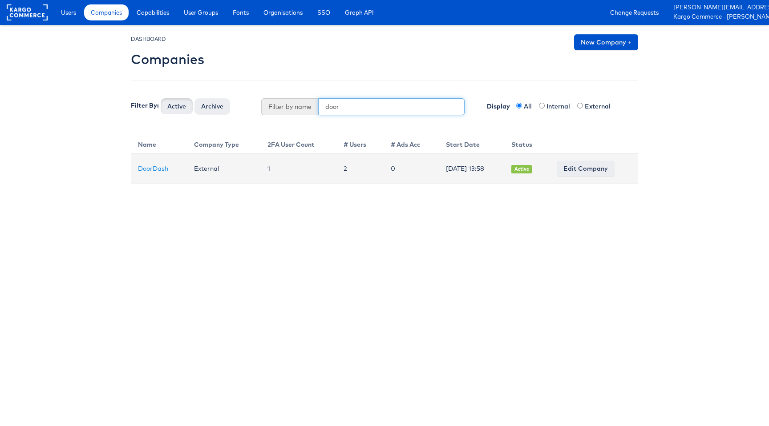
type input "door"
click at [163, 174] on td "DoorDash" at bounding box center [159, 168] width 56 height 31
click at [157, 170] on link "DoorDash" at bounding box center [153, 169] width 30 height 8
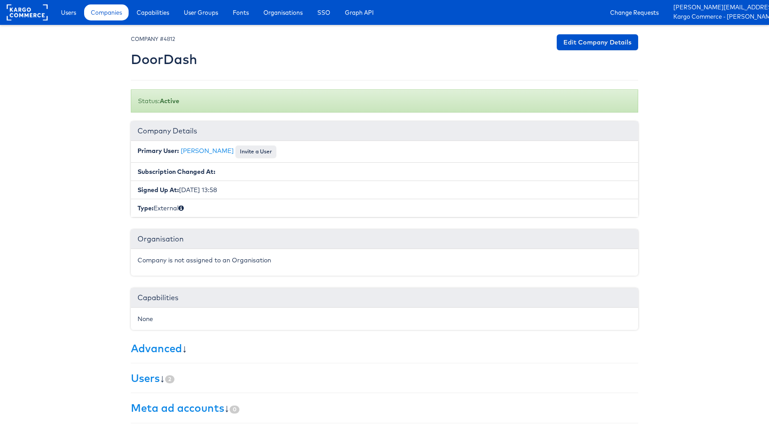
scroll to position [96, 0]
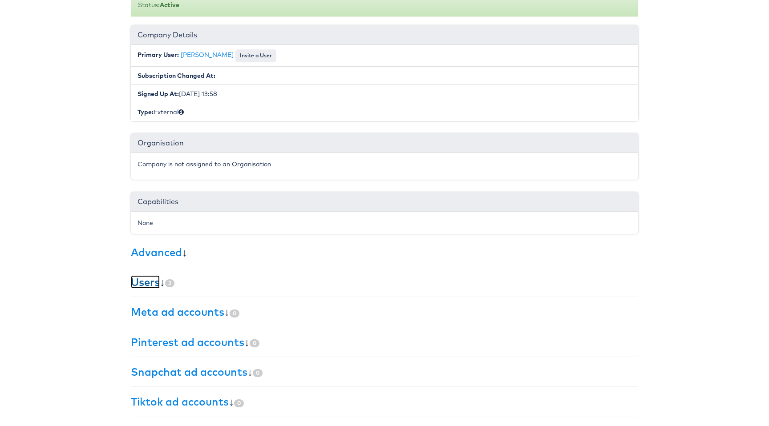
click at [141, 278] on link "Users" at bounding box center [145, 281] width 29 height 13
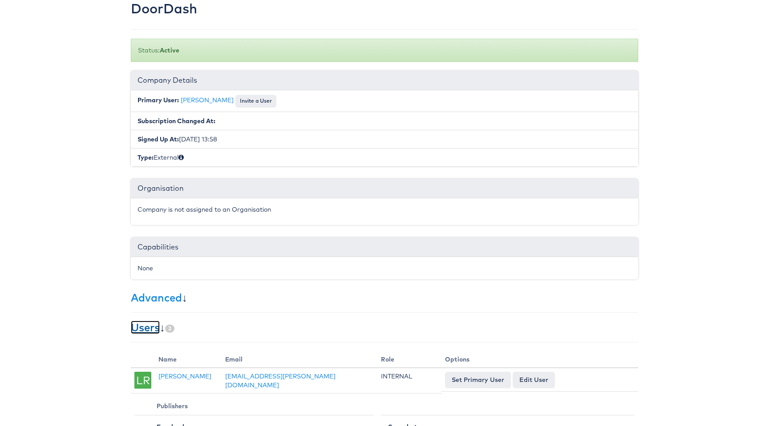
scroll to position [51, 0]
